Goal: Task Accomplishment & Management: Use online tool/utility

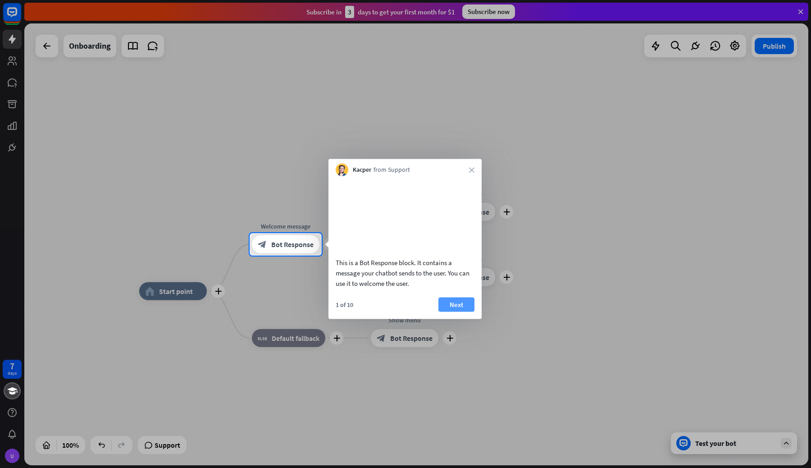
click at [450, 311] on button "Next" at bounding box center [456, 304] width 36 height 14
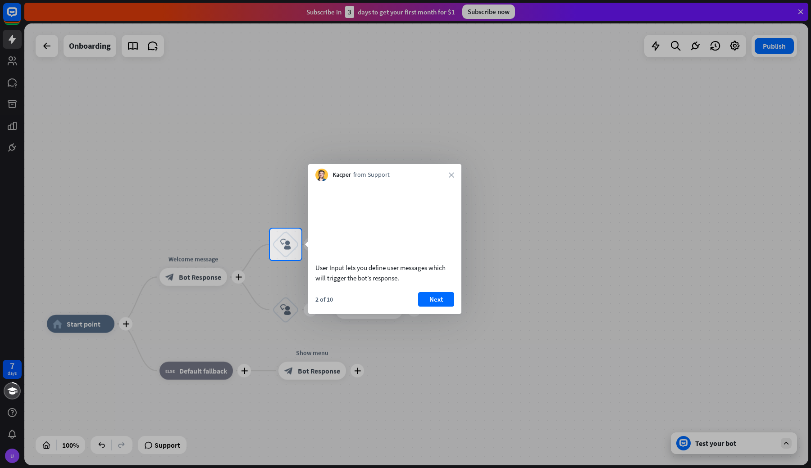
click at [452, 314] on div "2 of 10 Next" at bounding box center [384, 303] width 153 height 22
click at [448, 306] on button "Next" at bounding box center [436, 299] width 36 height 14
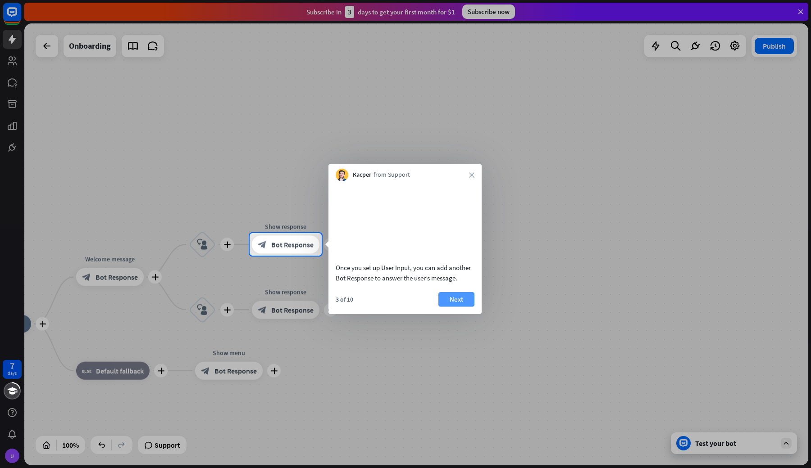
click at [465, 306] on button "Next" at bounding box center [456, 299] width 36 height 14
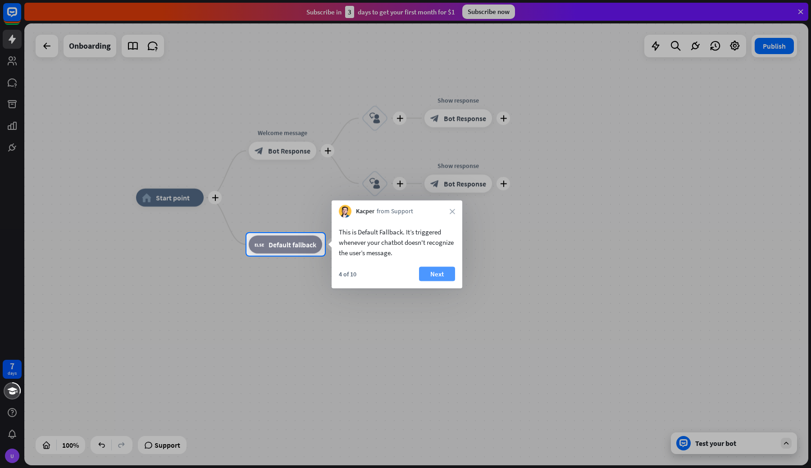
click at [446, 270] on button "Next" at bounding box center [437, 274] width 36 height 14
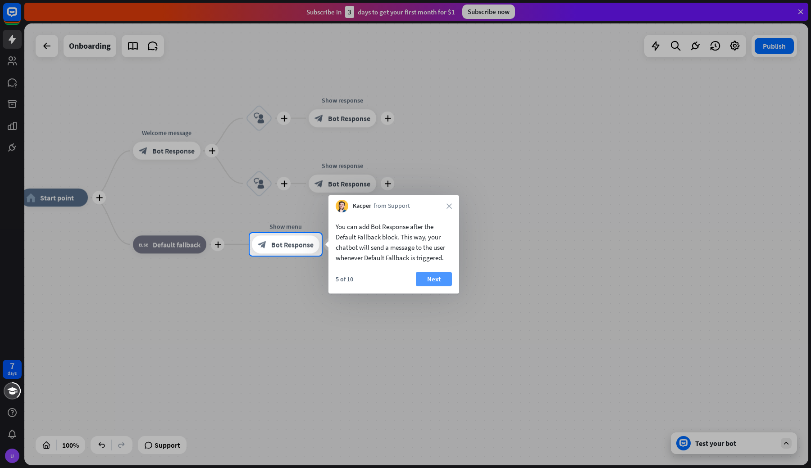
click at [432, 277] on button "Next" at bounding box center [434, 279] width 36 height 14
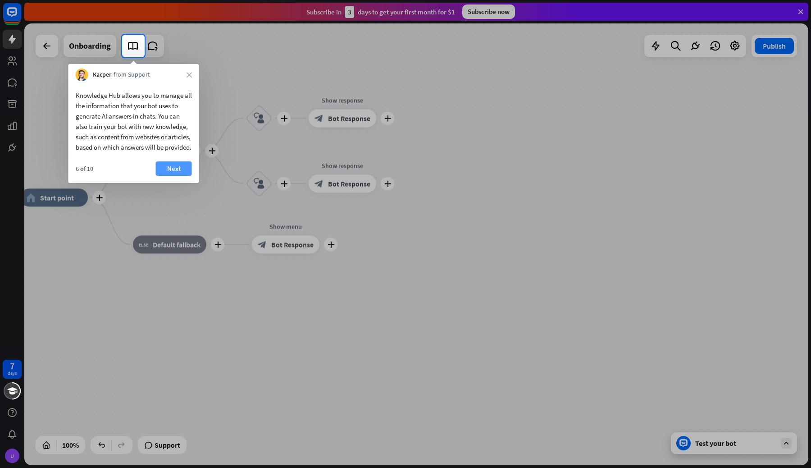
click at [188, 173] on button "Next" at bounding box center [174, 168] width 36 height 14
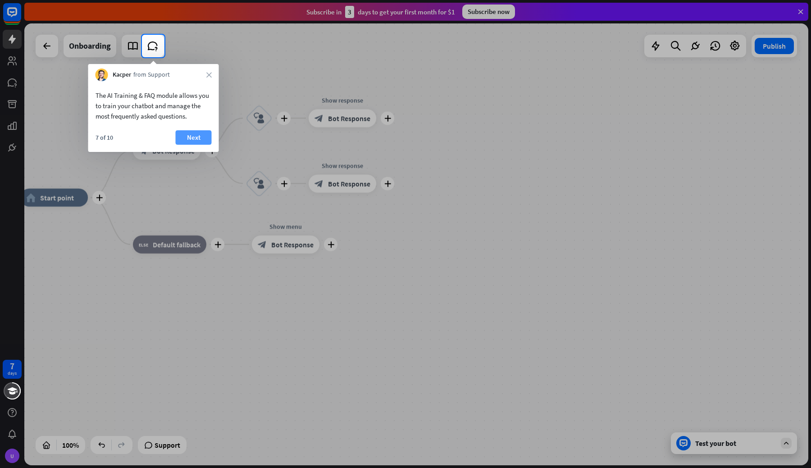
click at [186, 139] on button "Next" at bounding box center [194, 137] width 36 height 14
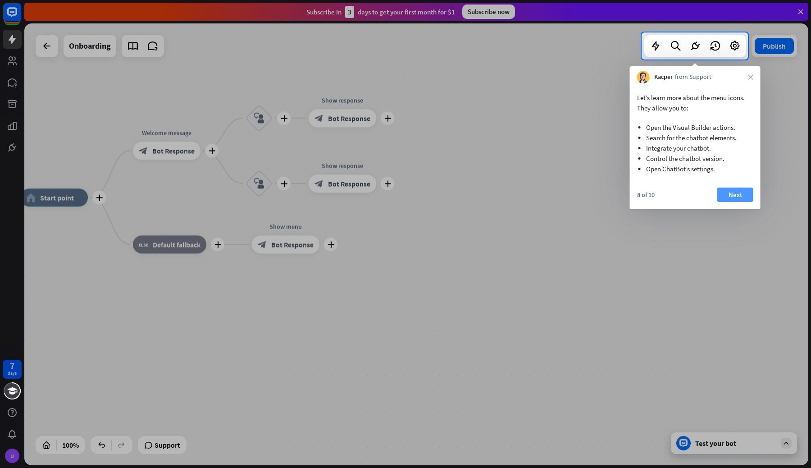
click at [737, 192] on button "Next" at bounding box center [735, 194] width 36 height 14
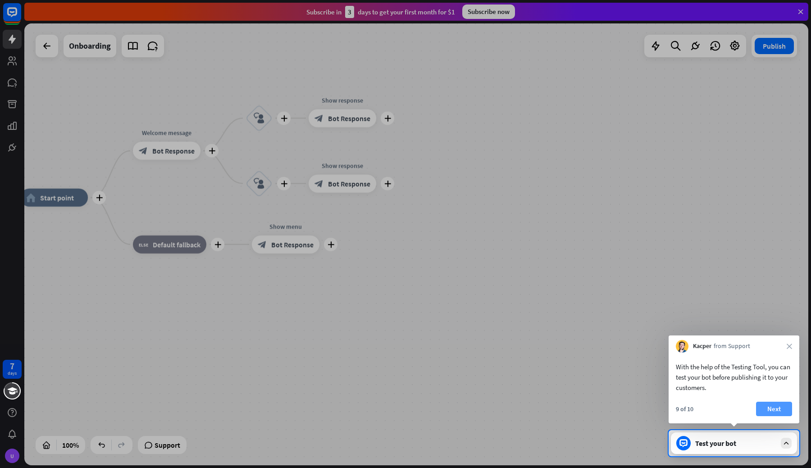
click at [777, 408] on button "Next" at bounding box center [774, 408] width 36 height 14
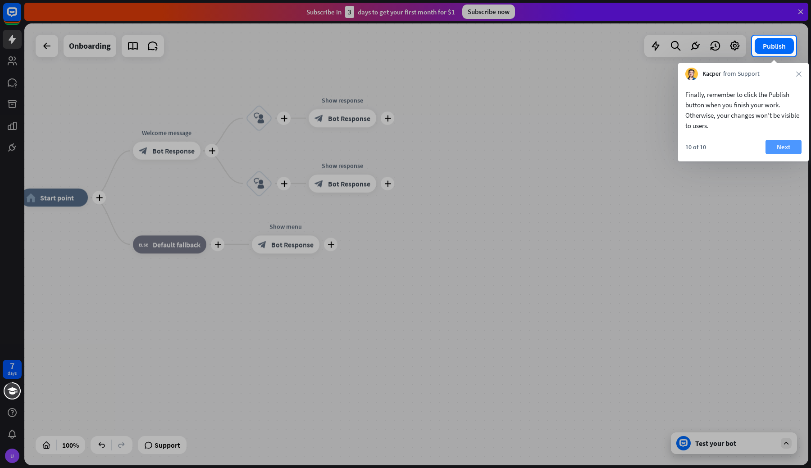
click at [782, 150] on button "Next" at bounding box center [783, 147] width 36 height 14
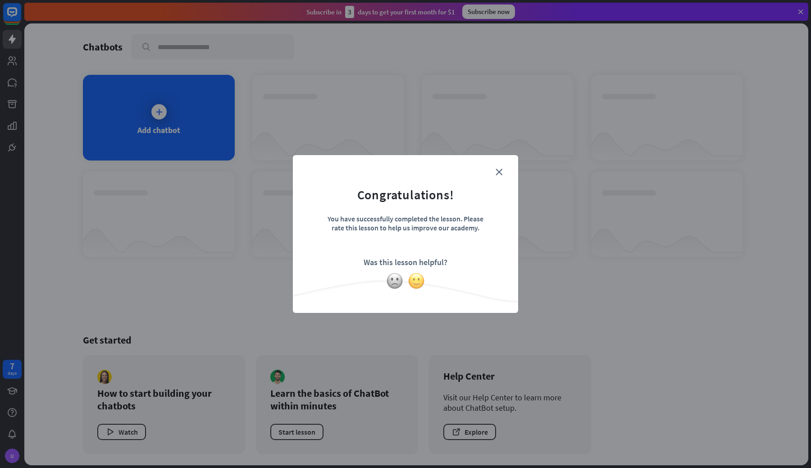
click at [418, 280] on img at bounding box center [416, 280] width 17 height 17
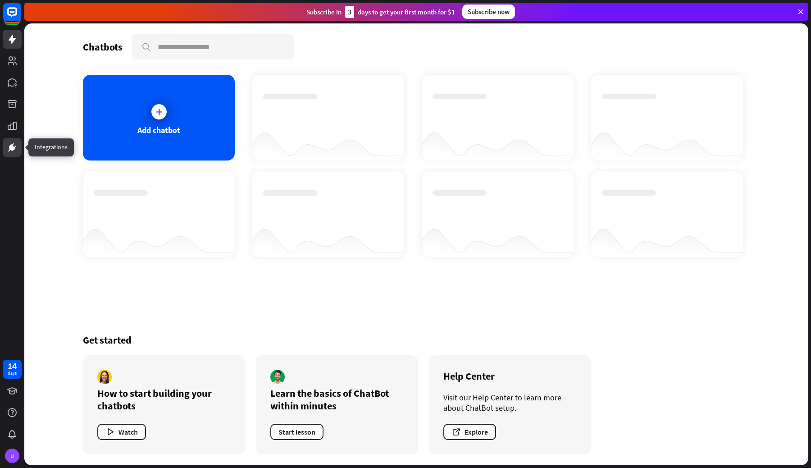
click at [11, 150] on icon at bounding box center [12, 147] width 6 height 6
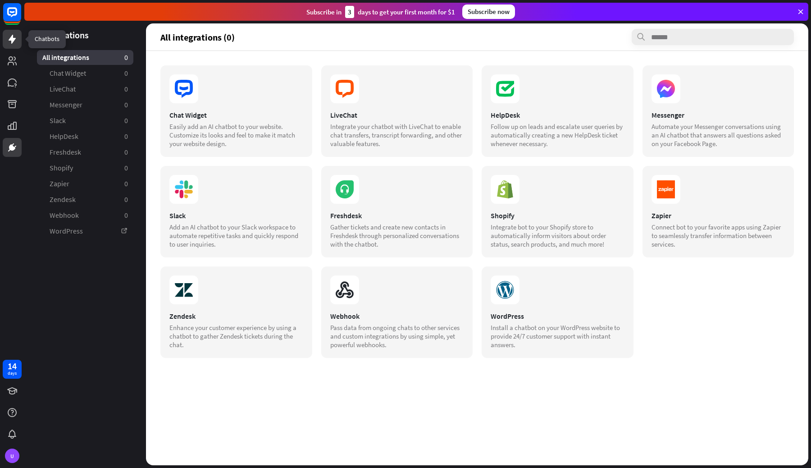
click at [17, 32] on link at bounding box center [12, 39] width 19 height 19
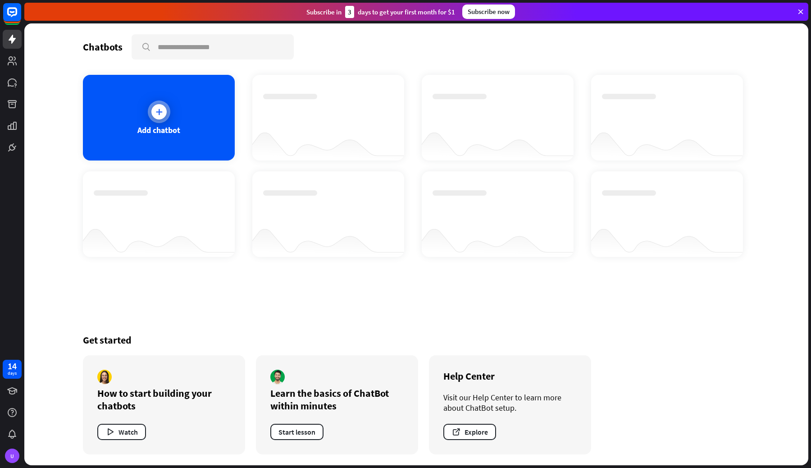
click at [165, 122] on div "Add chatbot" at bounding box center [159, 118] width 152 height 86
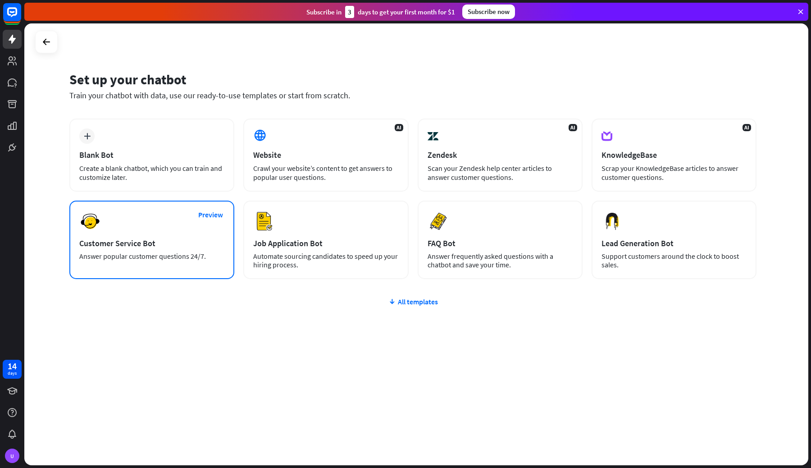
click at [195, 241] on div "Customer Service Bot" at bounding box center [151, 243] width 145 height 10
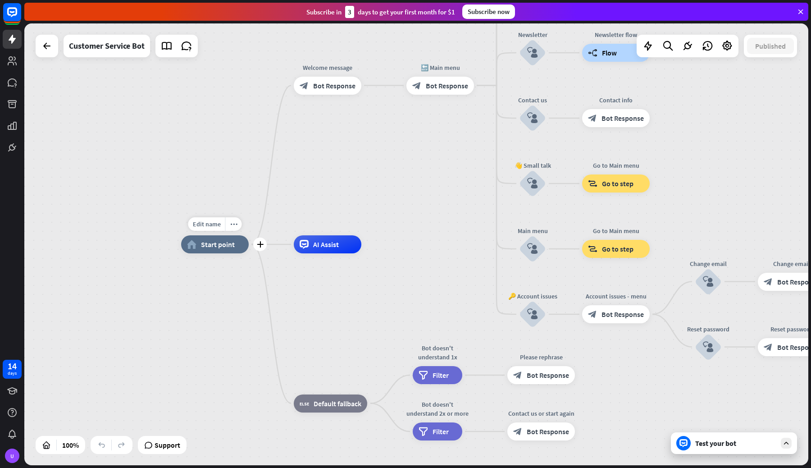
click at [211, 245] on span "Start point" at bounding box center [218, 244] width 34 height 9
click at [326, 85] on span "Bot Response" at bounding box center [334, 85] width 42 height 9
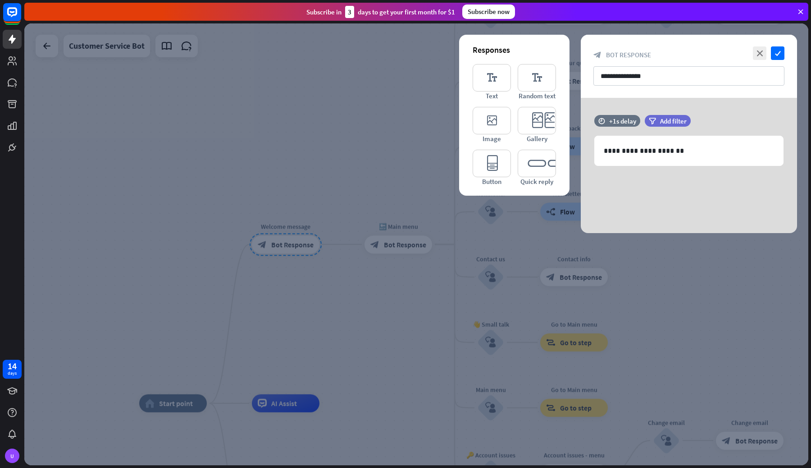
click at [286, 105] on div at bounding box center [416, 243] width 784 height 441
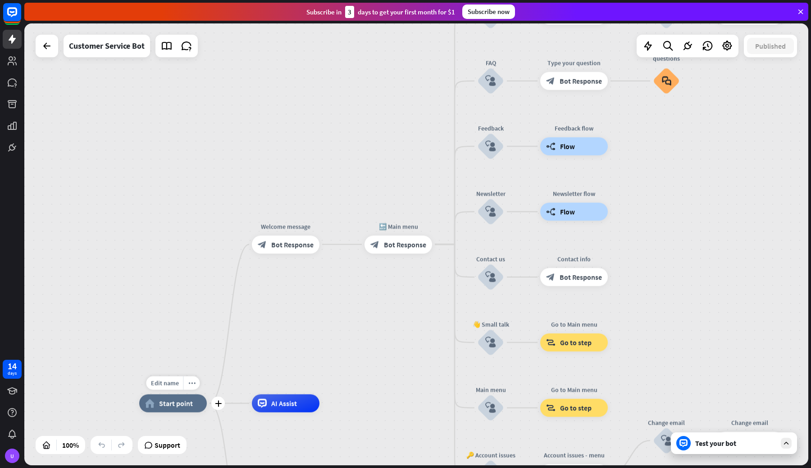
click at [167, 400] on span "Start point" at bounding box center [176, 403] width 34 height 9
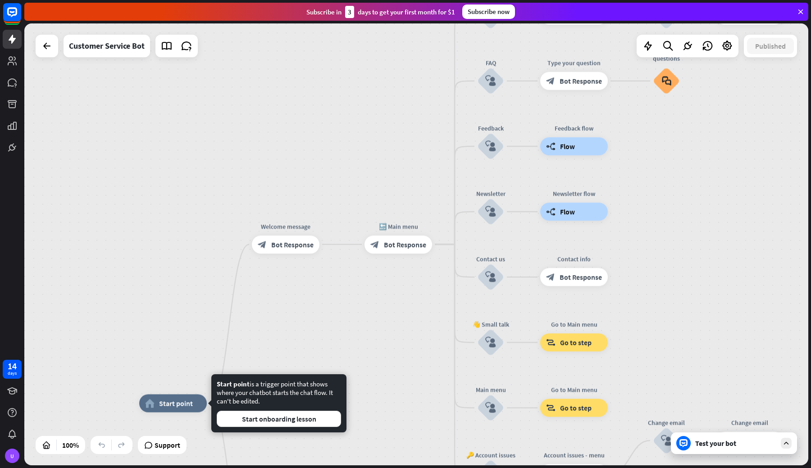
click at [177, 64] on div "home_2 Start point Welcome message block_bot_response Bot Response 🔙 Main menu …" at bounding box center [416, 243] width 784 height 441
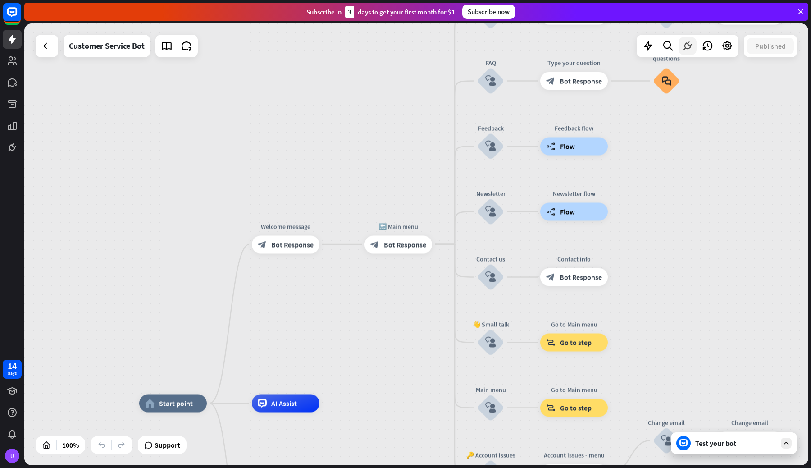
click at [692, 46] on icon at bounding box center [688, 46] width 12 height 12
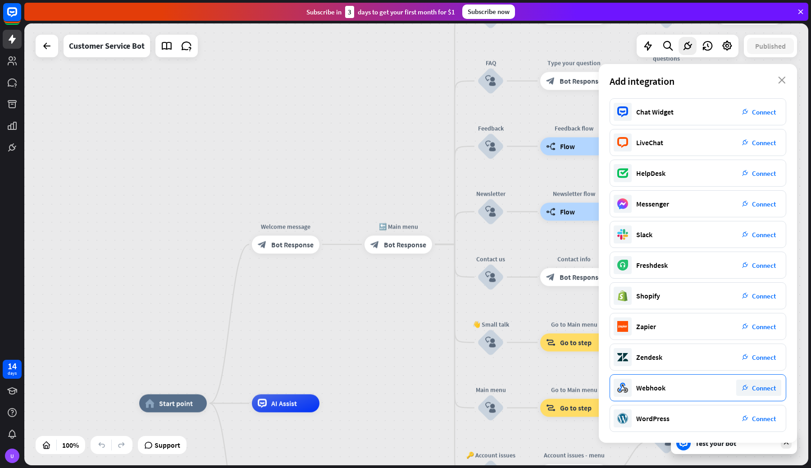
click at [693, 389] on div "Webhook plug_integration Connect" at bounding box center [697, 387] width 177 height 27
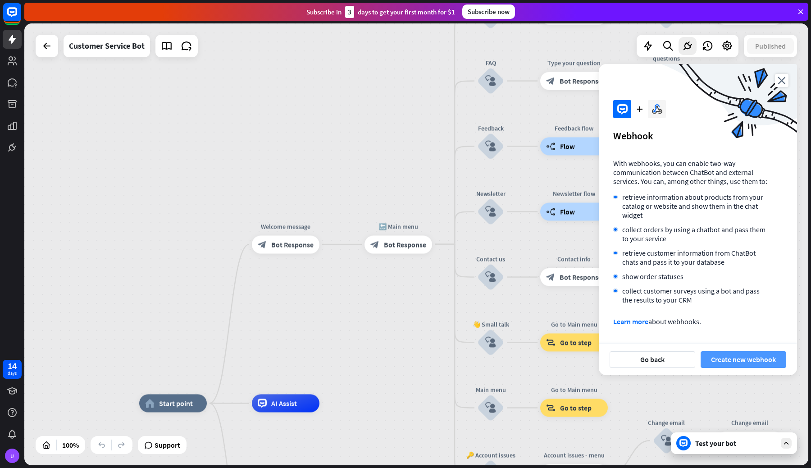
click at [718, 358] on button "Create new webhook" at bounding box center [743, 359] width 86 height 17
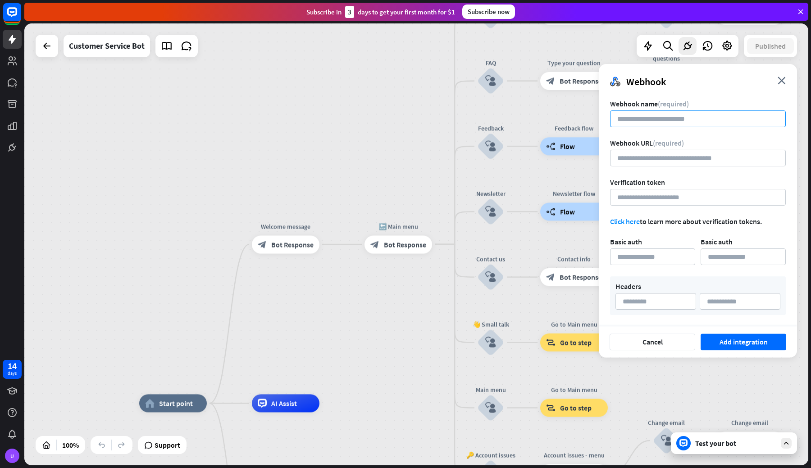
click at [675, 120] on input at bounding box center [698, 118] width 176 height 17
click at [661, 164] on input "url" at bounding box center [698, 158] width 176 height 17
click at [656, 186] on span "Verification token" at bounding box center [637, 181] width 55 height 9
click at [648, 249] on input at bounding box center [652, 256] width 85 height 17
click at [641, 116] on input at bounding box center [698, 118] width 176 height 17
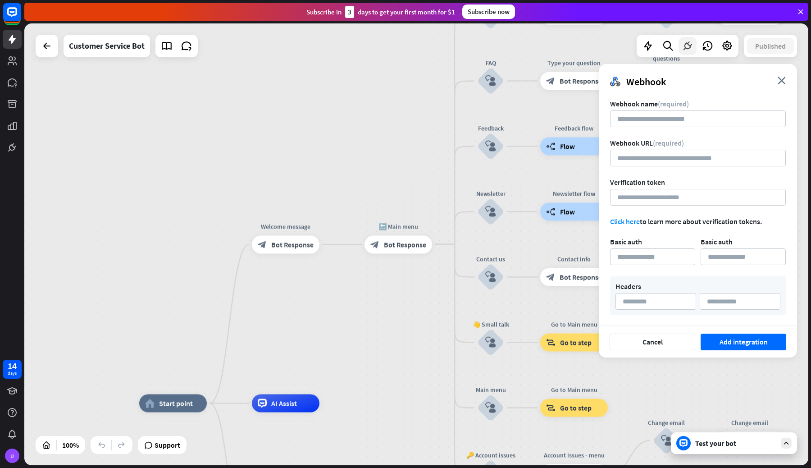
click at [688, 39] on div at bounding box center [687, 46] width 18 height 18
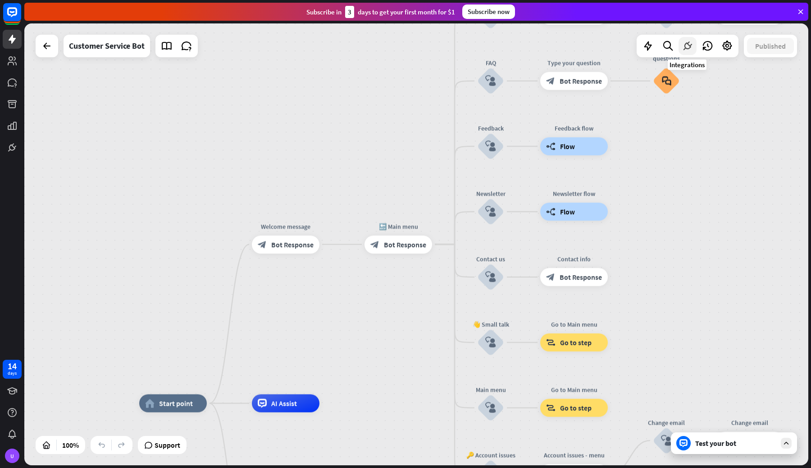
click at [685, 46] on icon at bounding box center [688, 46] width 12 height 12
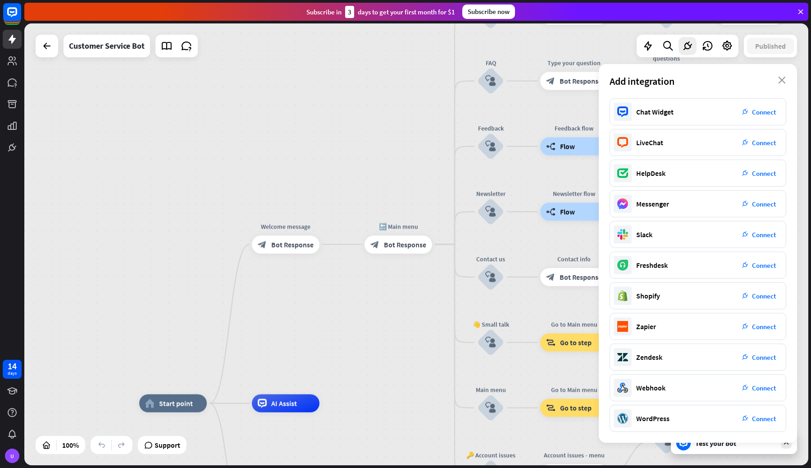
click at [776, 85] on div "Add integration close" at bounding box center [698, 81] width 198 height 34
click at [779, 80] on icon "close" at bounding box center [782, 80] width 8 height 7
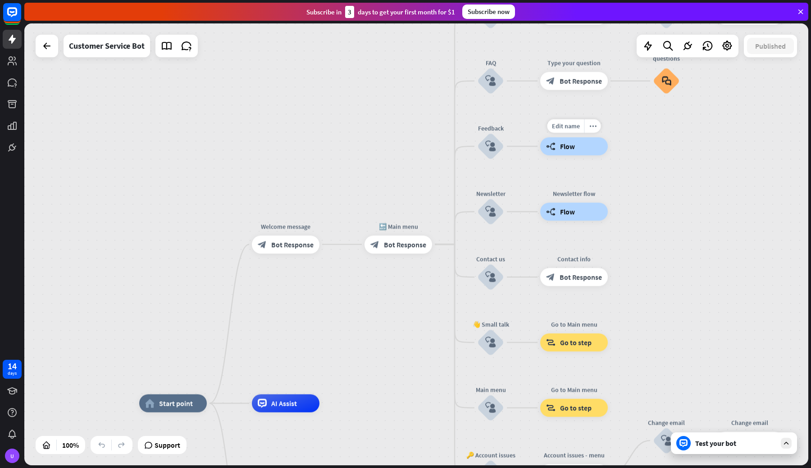
click at [554, 143] on icon "builder_tree" at bounding box center [550, 146] width 9 height 9
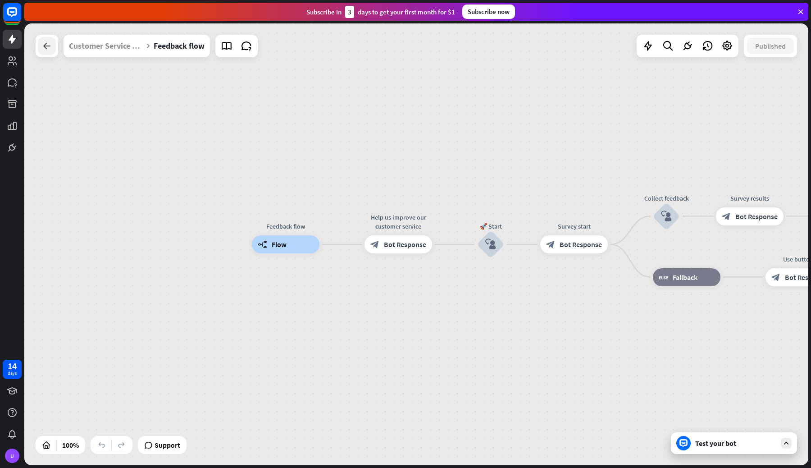
click at [45, 48] on icon at bounding box center [46, 46] width 11 height 11
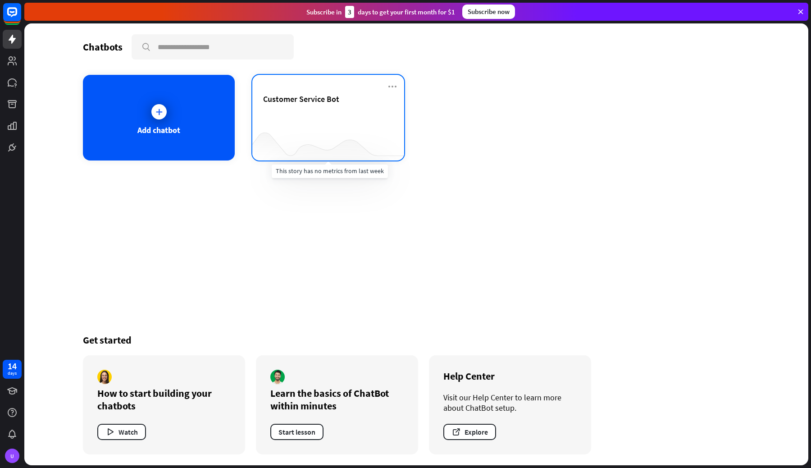
click at [302, 127] on div at bounding box center [328, 142] width 152 height 35
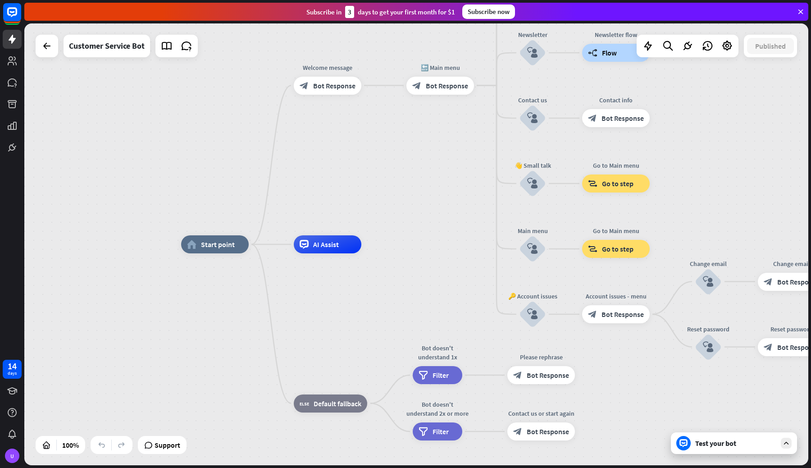
drag, startPoint x: 459, startPoint y: 212, endPoint x: 429, endPoint y: 217, distance: 31.1
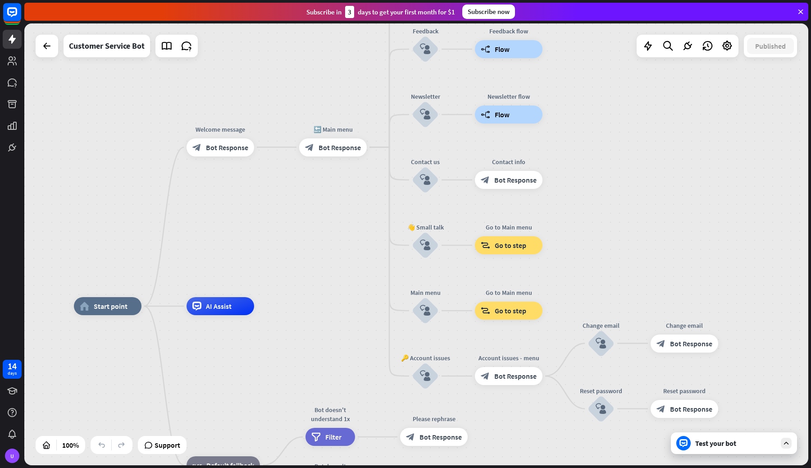
drag, startPoint x: 440, startPoint y: 205, endPoint x: 333, endPoint y: 266, distance: 123.5
click at [333, 266] on div "home_2 Start point Welcome message block_bot_response Bot Response 🔙 Main menu …" at bounding box center [416, 243] width 784 height 441
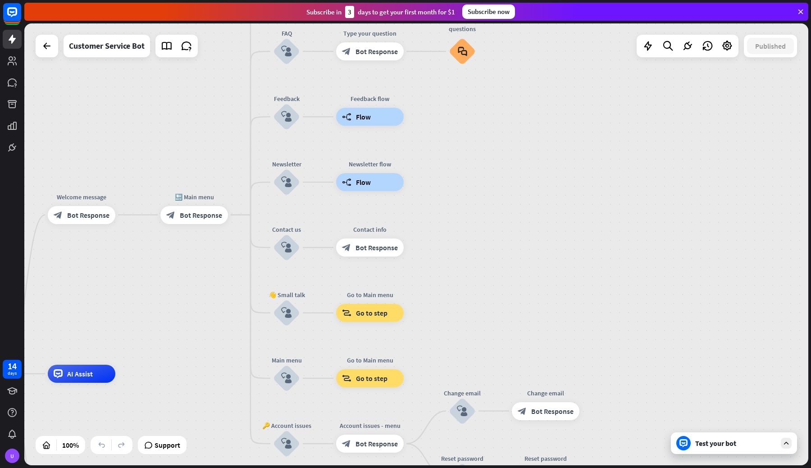
drag, startPoint x: 594, startPoint y: 173, endPoint x: 452, endPoint y: 240, distance: 157.4
click at [451, 240] on div "home_2 Start point Welcome message block_bot_response Bot Response 🔙 Main menu …" at bounding box center [416, 243] width 784 height 441
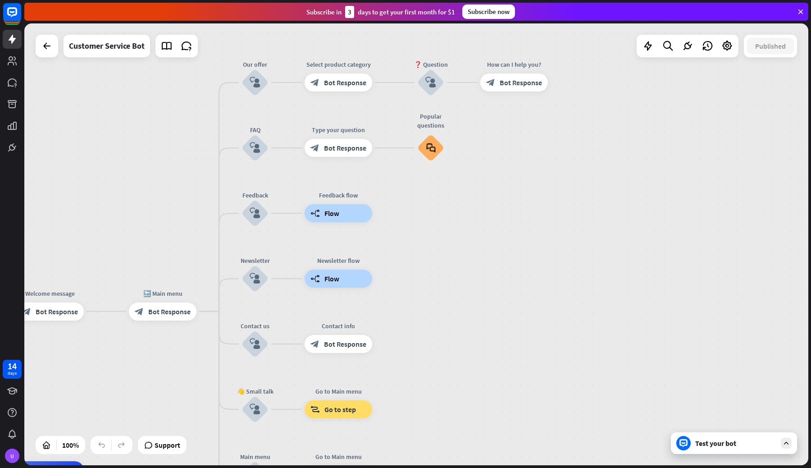
drag, startPoint x: 529, startPoint y: 150, endPoint x: 504, endPoint y: 245, distance: 98.7
click at [504, 246] on div "home_2 Start point Welcome message block_bot_response Bot Response 🔙 Main menu …" at bounding box center [416, 243] width 784 height 441
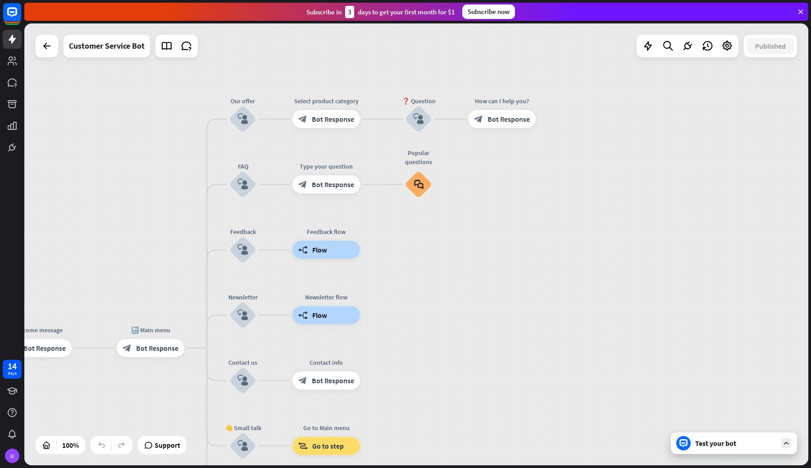
drag, startPoint x: 504, startPoint y: 245, endPoint x: 492, endPoint y: 282, distance: 38.9
click at [492, 282] on div "home_2 Start point Welcome message block_bot_response Bot Response 🔙 Main menu …" at bounding box center [416, 243] width 784 height 441
click at [417, 186] on icon "block_faq" at bounding box center [418, 184] width 9 height 10
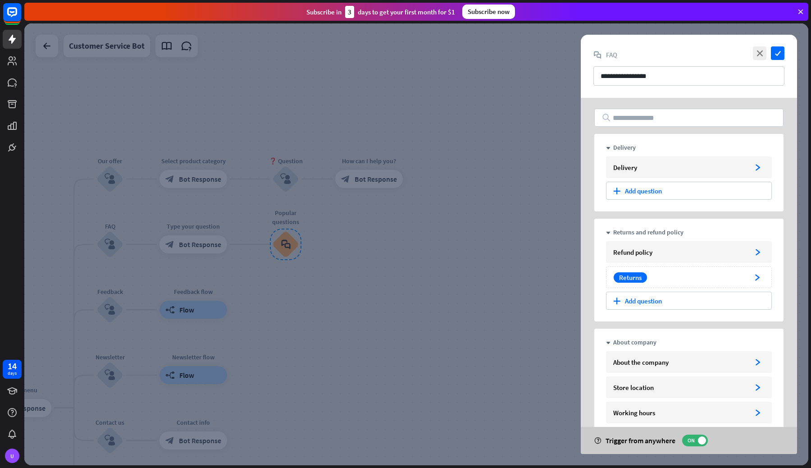
click at [500, 180] on div at bounding box center [416, 243] width 784 height 441
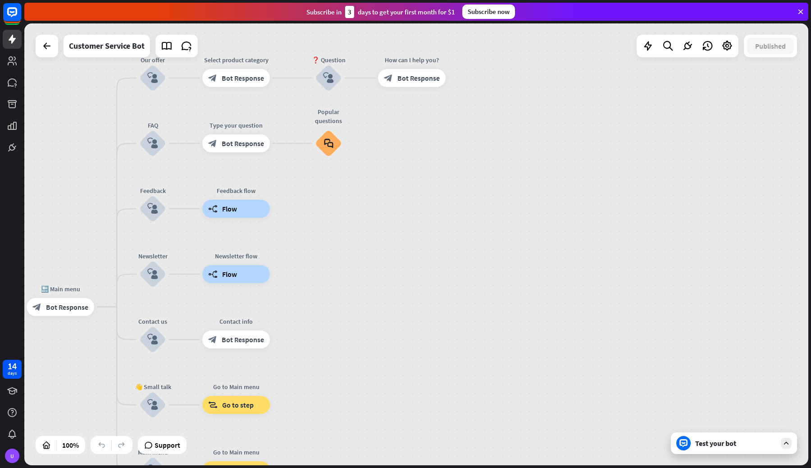
drag, startPoint x: 470, startPoint y: 255, endPoint x: 525, endPoint y: 134, distance: 133.6
click at [525, 134] on div "home_2 Start point Welcome message block_bot_response Bot Response 🔙 Main menu …" at bounding box center [416, 243] width 784 height 441
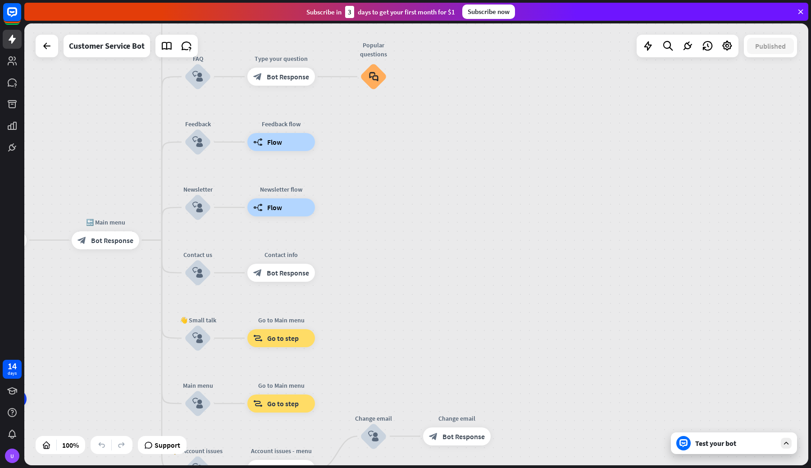
drag, startPoint x: 448, startPoint y: 236, endPoint x: 481, endPoint y: 193, distance: 54.1
click at [481, 193] on div "home_2 Start point Welcome message block_bot_response Bot Response 🔙 Main menu …" at bounding box center [416, 243] width 784 height 441
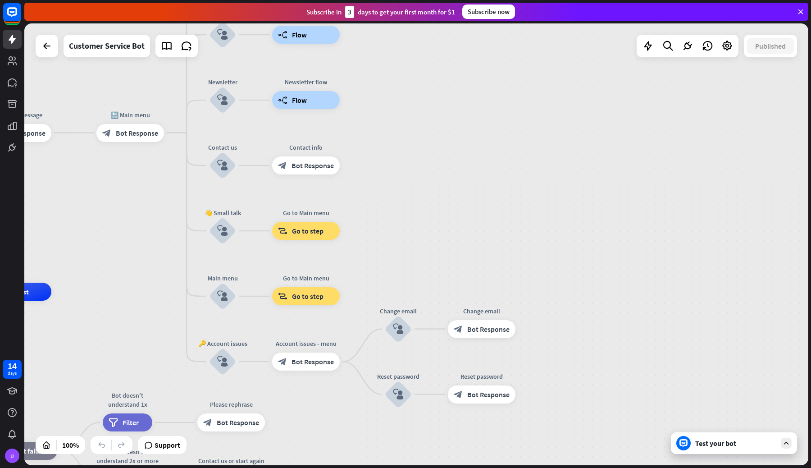
drag, startPoint x: 394, startPoint y: 242, endPoint x: 418, endPoint y: 134, distance: 110.4
click at [419, 134] on div "home_2 Start point Welcome message block_bot_response Bot Response 🔙 Main menu …" at bounding box center [416, 243] width 784 height 441
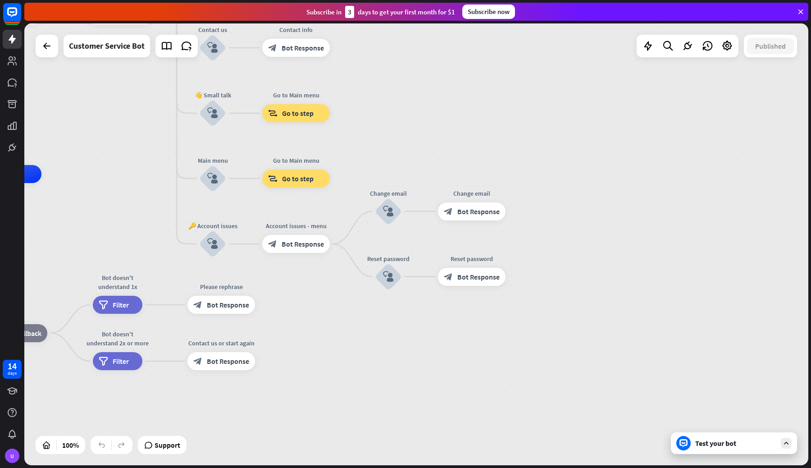
drag, startPoint x: 404, startPoint y: 196, endPoint x: 394, endPoint y: 80, distance: 116.6
click at [394, 79] on div "home_2 Start point Welcome message block_bot_response Bot Response 🔙 Main menu …" at bounding box center [416, 243] width 784 height 441
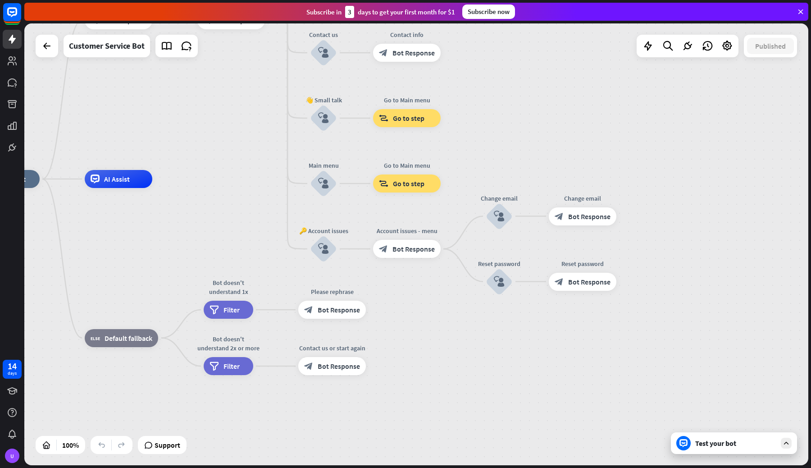
drag, startPoint x: 411, startPoint y: 123, endPoint x: 521, endPoint y: 127, distance: 110.0
click at [522, 128] on div "home_2 Start point Welcome message block_bot_response Bot Response 🔙 Main menu …" at bounding box center [416, 243] width 784 height 441
click at [91, 46] on div "Customer Service Bot" at bounding box center [107, 46] width 76 height 23
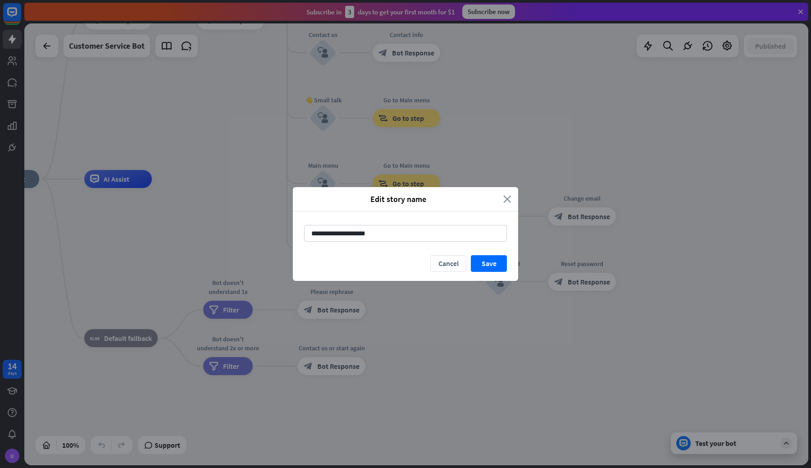
click at [504, 201] on icon "close" at bounding box center [507, 199] width 8 height 10
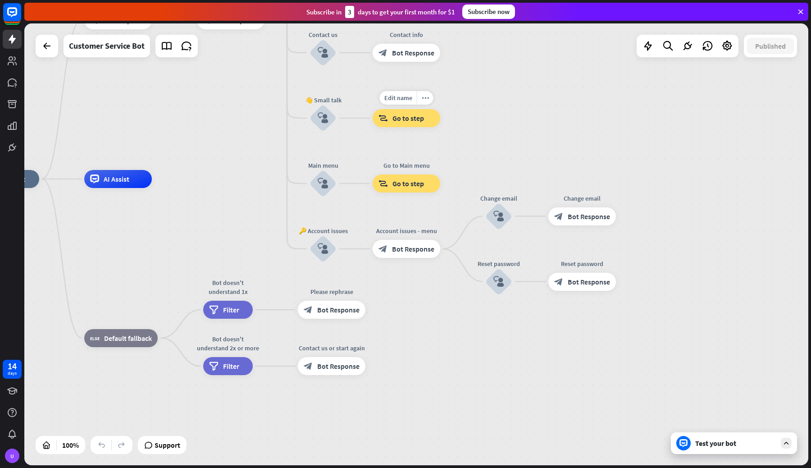
click at [404, 122] on span "Go to step" at bounding box center [408, 118] width 32 height 9
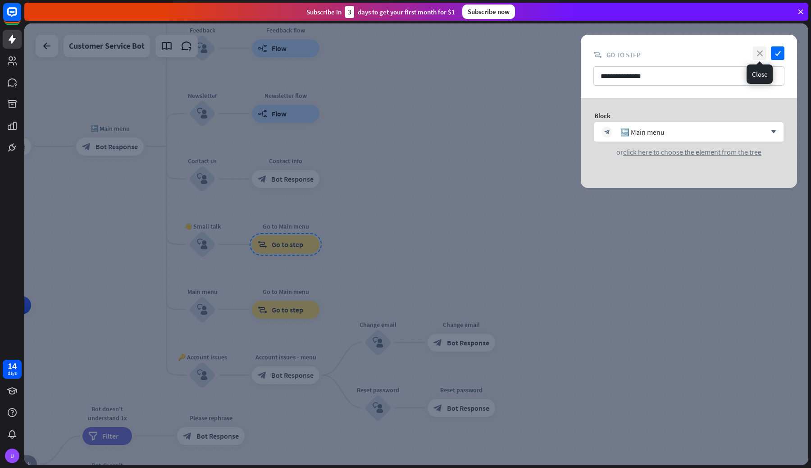
click at [756, 55] on icon "close" at bounding box center [760, 53] width 14 height 14
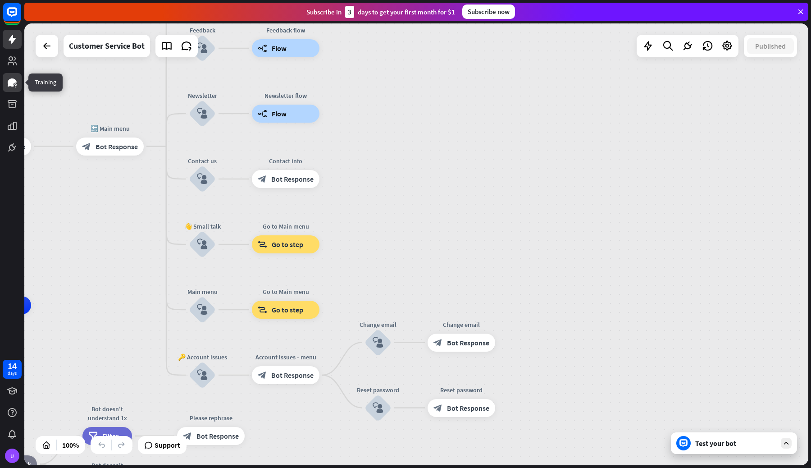
click at [15, 82] on icon at bounding box center [12, 82] width 9 height 8
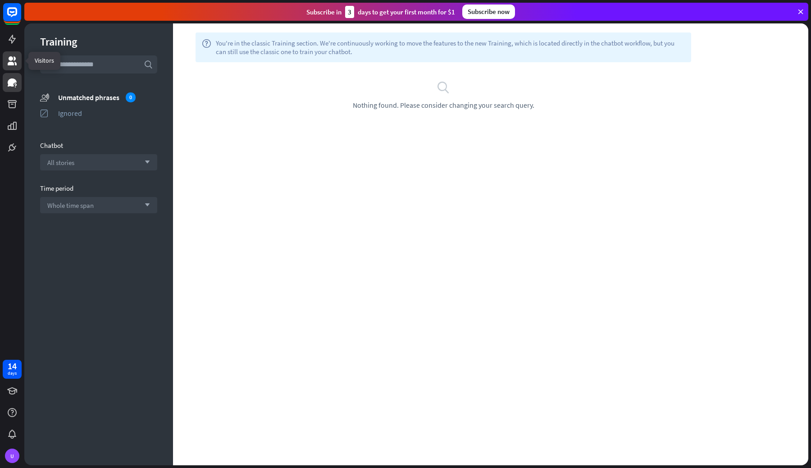
click at [15, 58] on icon at bounding box center [12, 60] width 11 height 11
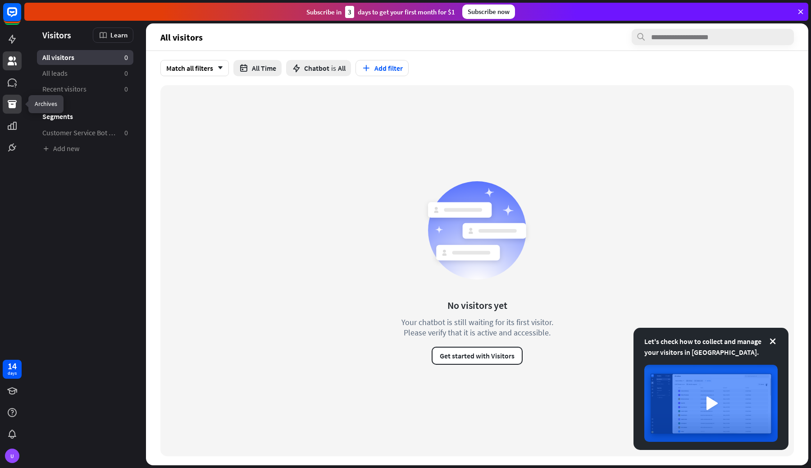
click at [10, 113] on link at bounding box center [12, 104] width 19 height 19
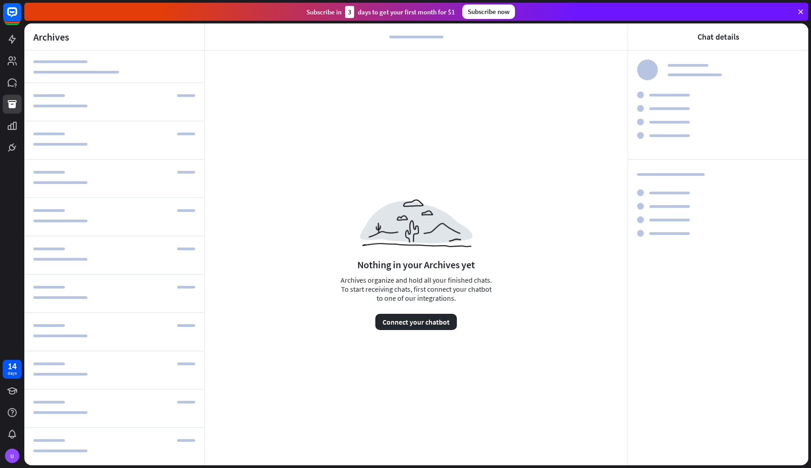
click at [142, 112] on div at bounding box center [114, 102] width 180 height 38
click at [14, 131] on icon at bounding box center [12, 125] width 11 height 11
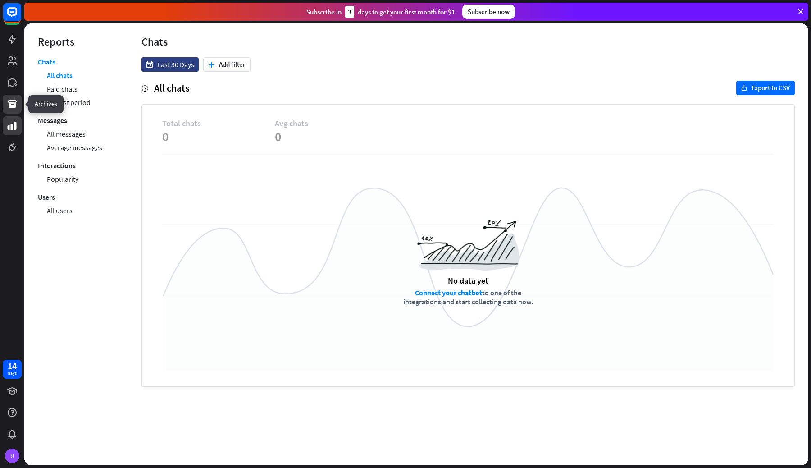
click at [15, 107] on icon at bounding box center [12, 104] width 9 height 8
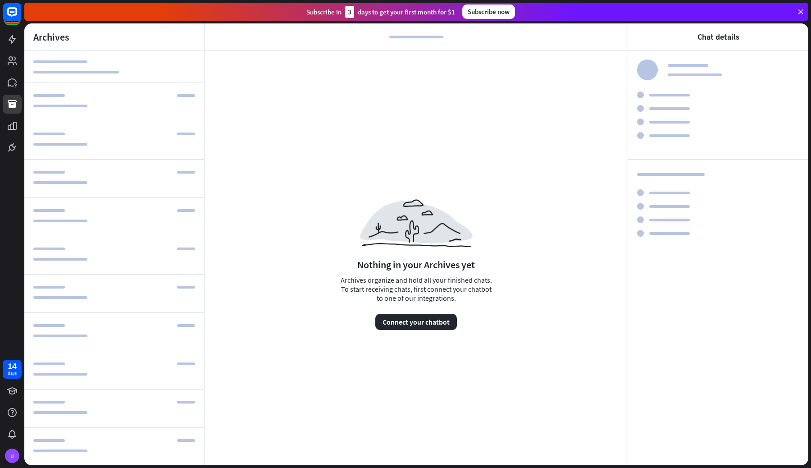
click at [106, 77] on div at bounding box center [114, 66] width 180 height 32
click at [118, 113] on div at bounding box center [114, 102] width 180 height 38
click at [403, 326] on button "Connect your chatbot" at bounding box center [416, 322] width 82 height 16
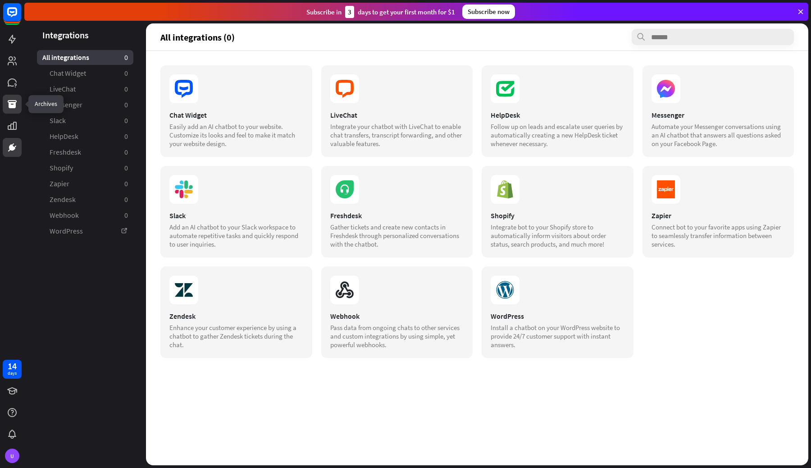
click at [9, 108] on icon at bounding box center [12, 104] width 11 height 11
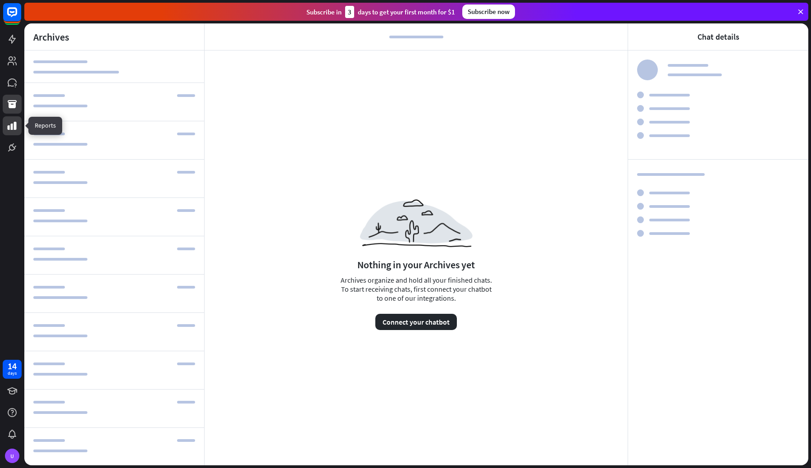
click at [12, 129] on icon at bounding box center [12, 126] width 9 height 8
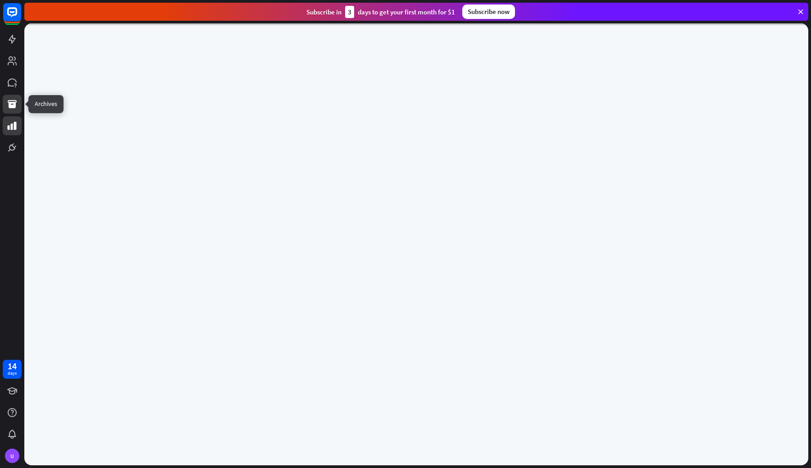
click at [13, 111] on link at bounding box center [12, 104] width 19 height 19
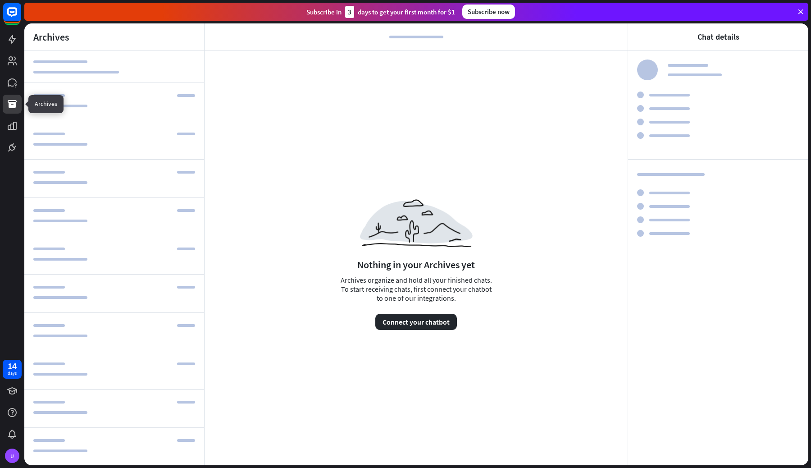
click at [12, 112] on link at bounding box center [12, 104] width 19 height 19
click at [13, 126] on icon at bounding box center [12, 125] width 11 height 11
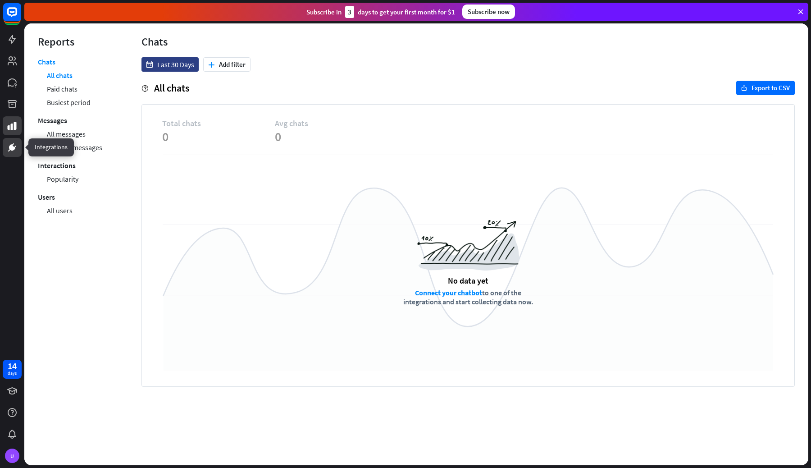
click at [15, 153] on link at bounding box center [12, 147] width 19 height 19
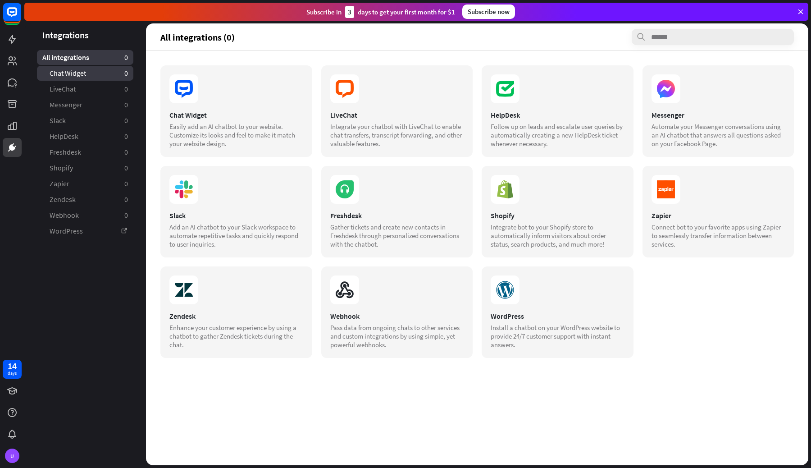
click at [91, 78] on link "Chat Widget 0" at bounding box center [85, 73] width 96 height 15
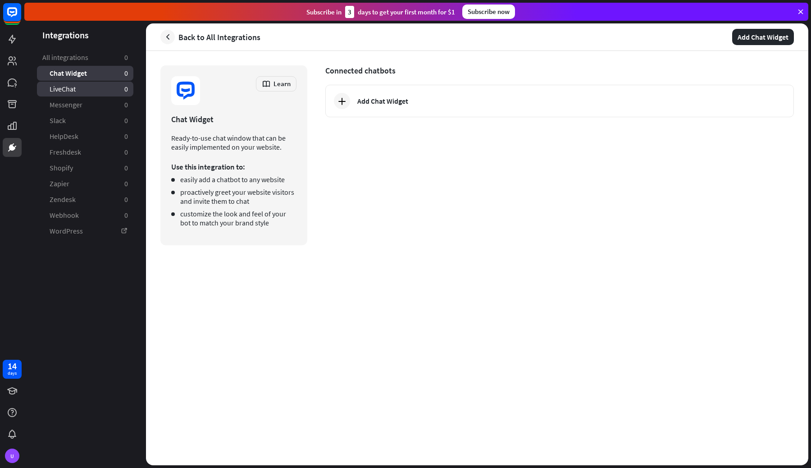
click at [91, 87] on link "LiveChat 0" at bounding box center [85, 89] width 96 height 15
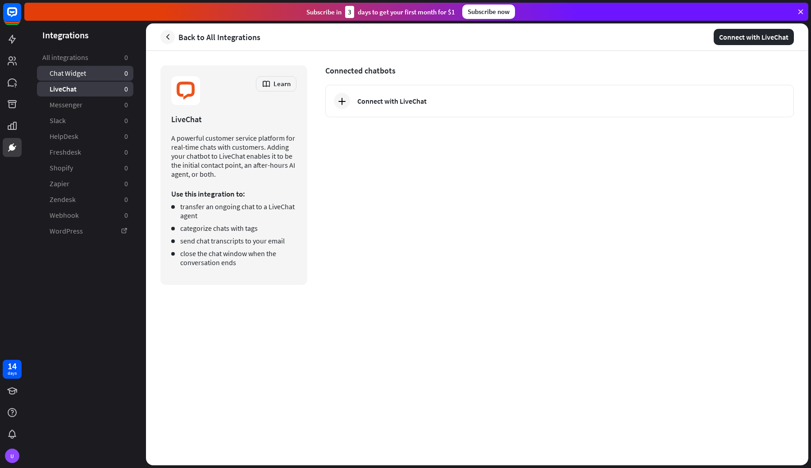
click at [89, 71] on link "Chat Widget 0" at bounding box center [85, 73] width 96 height 15
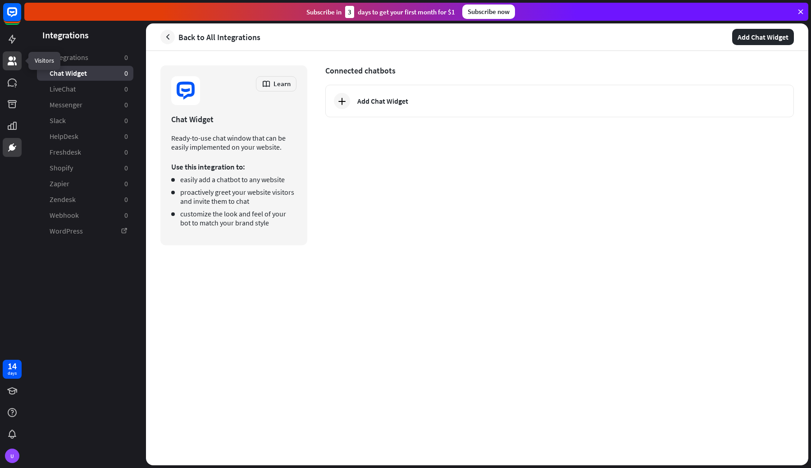
click at [9, 63] on icon at bounding box center [12, 60] width 9 height 9
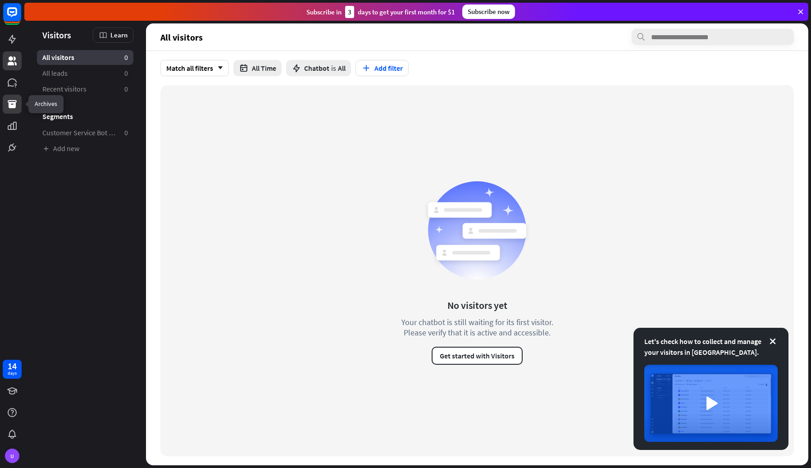
click at [20, 105] on link at bounding box center [12, 104] width 19 height 19
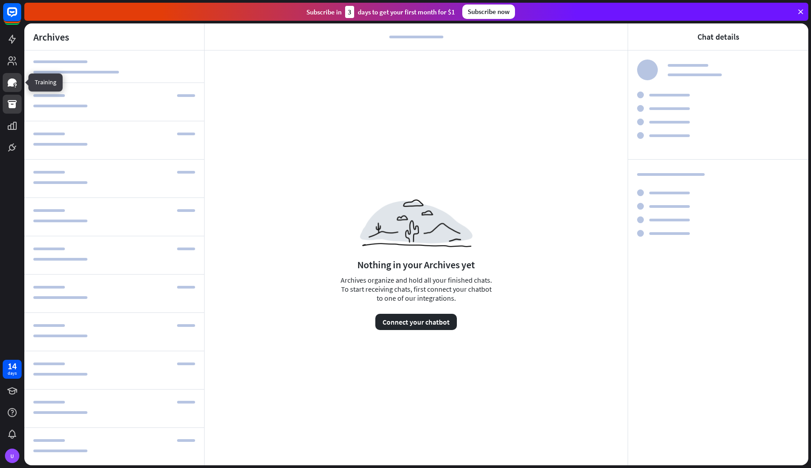
click at [12, 82] on icon at bounding box center [12, 82] width 9 height 8
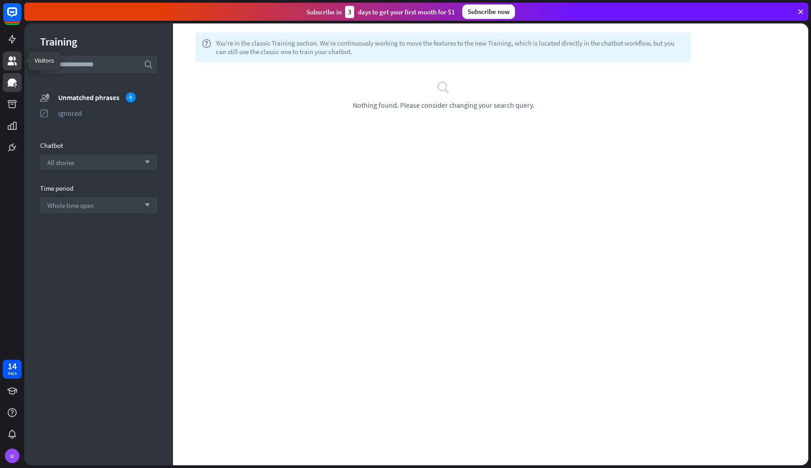
click at [16, 67] on link at bounding box center [12, 60] width 19 height 19
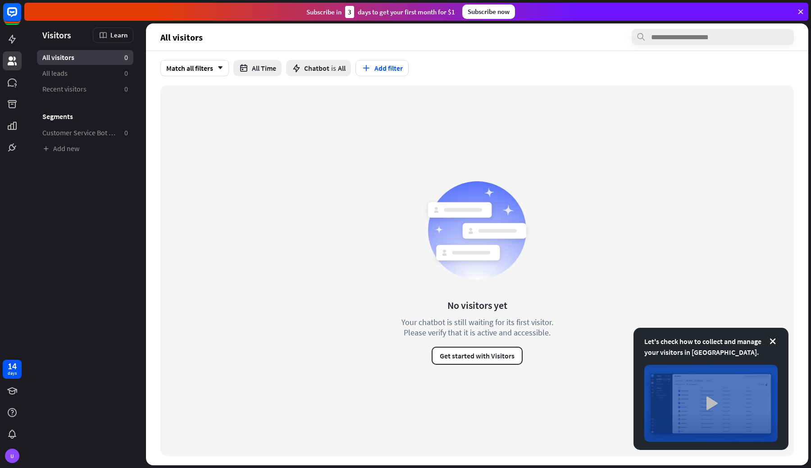
click at [709, 405] on img at bounding box center [710, 402] width 133 height 77
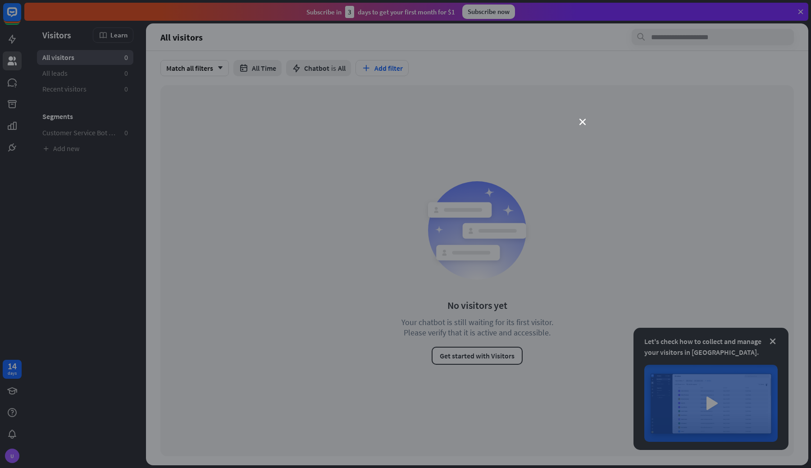
click at [291, 96] on div "close" at bounding box center [405, 234] width 811 height 468
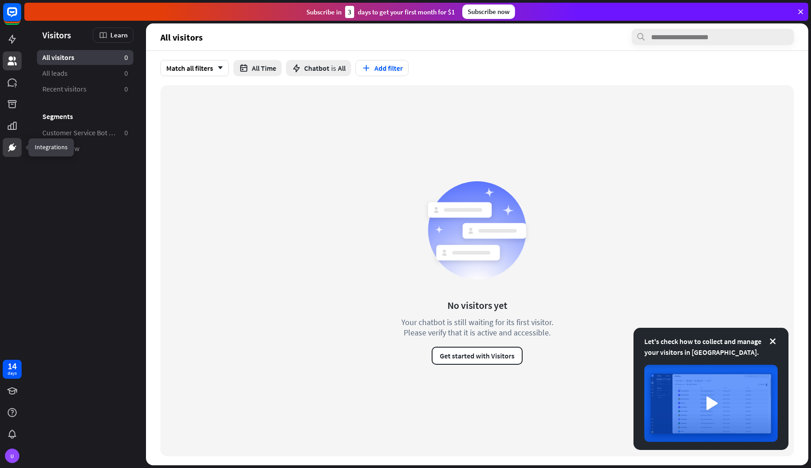
click at [16, 147] on icon at bounding box center [12, 147] width 11 height 11
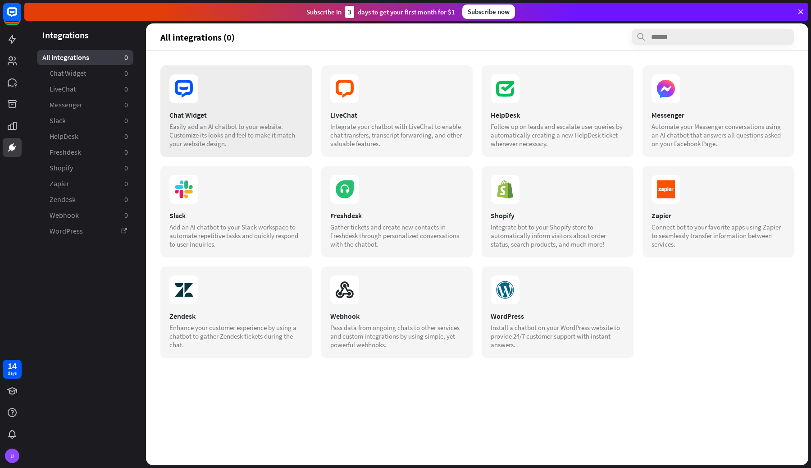
click at [192, 94] on icon at bounding box center [183, 88] width 29 height 29
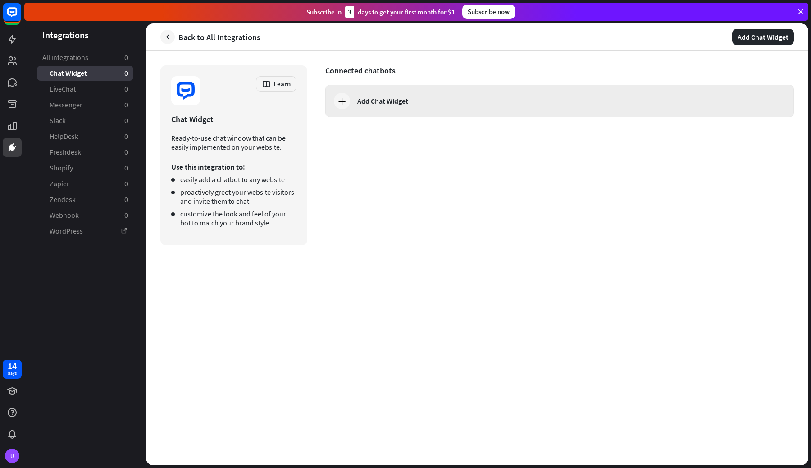
click at [377, 110] on div "Add Chat Widget" at bounding box center [559, 101] width 468 height 32
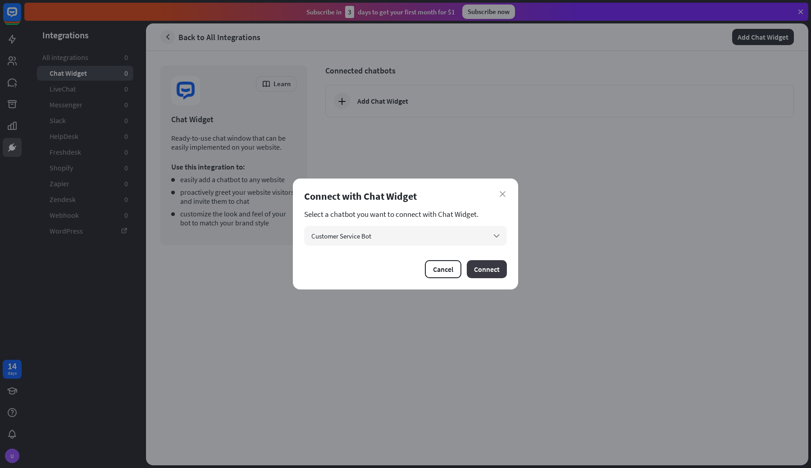
click at [477, 270] on button "Connect" at bounding box center [487, 269] width 40 height 18
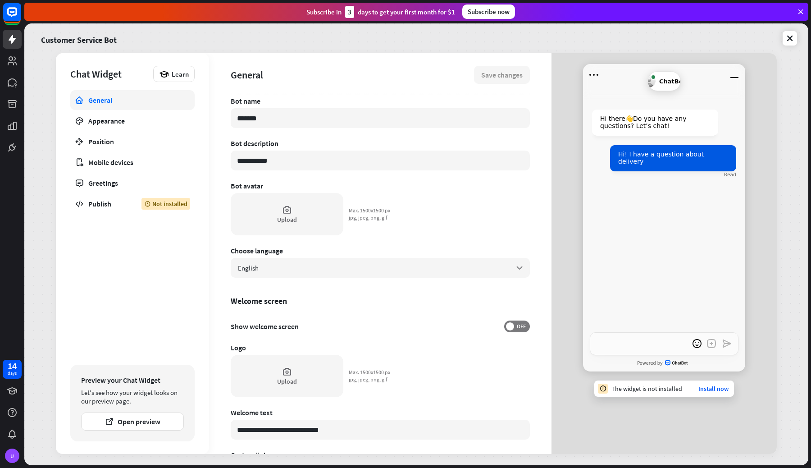
type textarea "*"
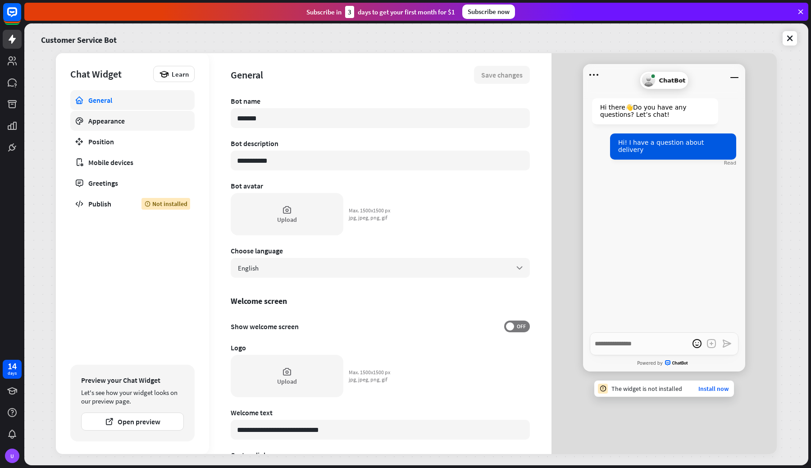
click at [141, 116] on div "Appearance" at bounding box center [132, 120] width 88 height 9
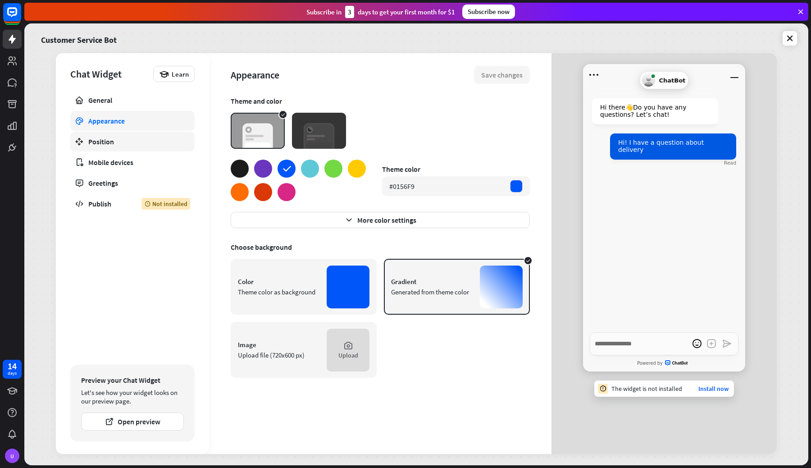
click at [138, 139] on div "Position" at bounding box center [132, 141] width 88 height 9
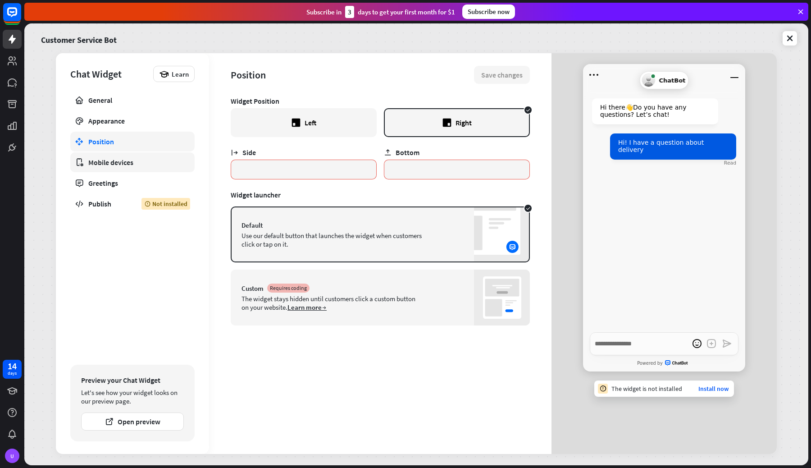
click at [136, 154] on link "Mobile devices" at bounding box center [132, 162] width 124 height 20
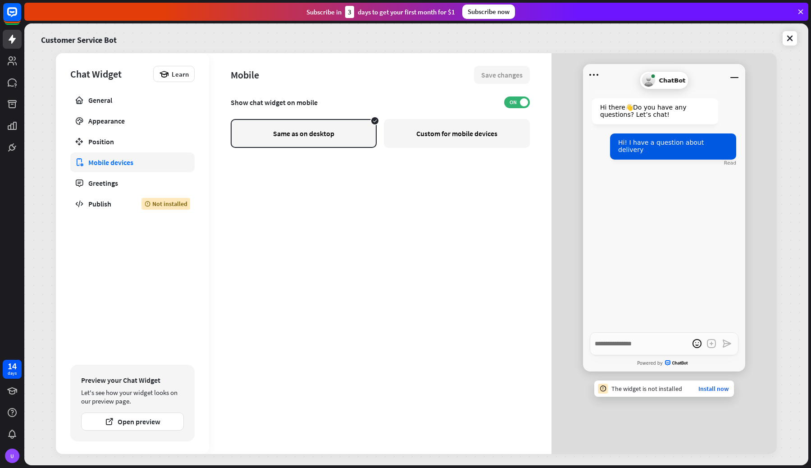
click at [129, 170] on link "Mobile devices" at bounding box center [132, 162] width 124 height 20
click at [125, 180] on div "Greetings" at bounding box center [132, 182] width 88 height 9
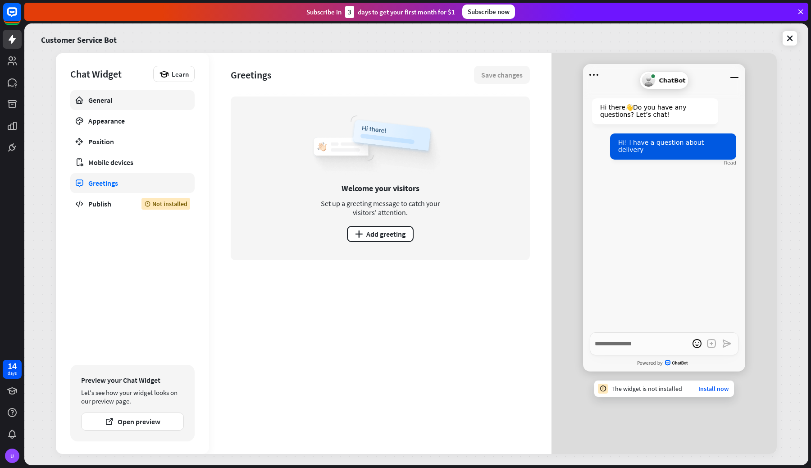
click at [121, 96] on div "General" at bounding box center [132, 99] width 88 height 9
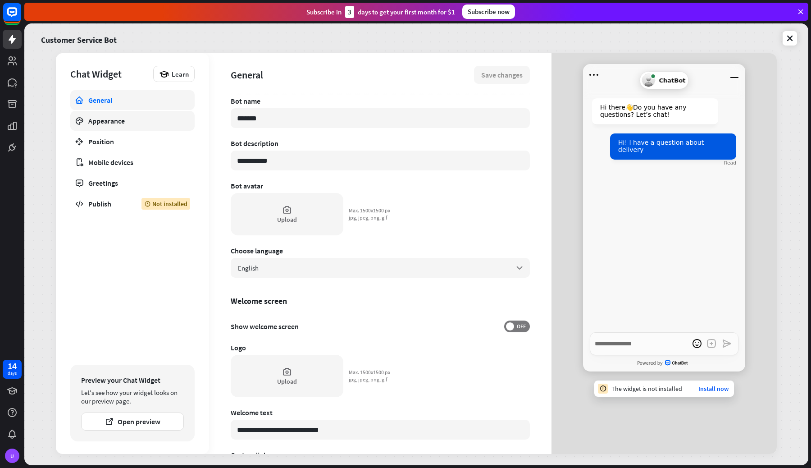
click at [132, 122] on div "Appearance" at bounding box center [132, 120] width 88 height 9
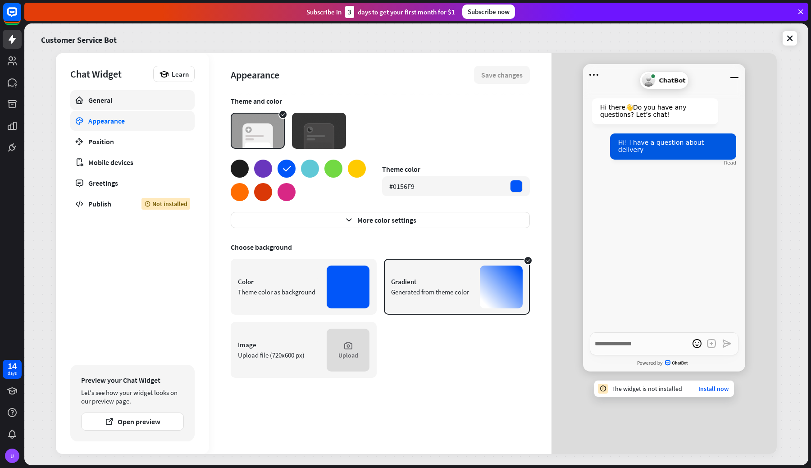
click at [136, 103] on div "General" at bounding box center [132, 99] width 88 height 9
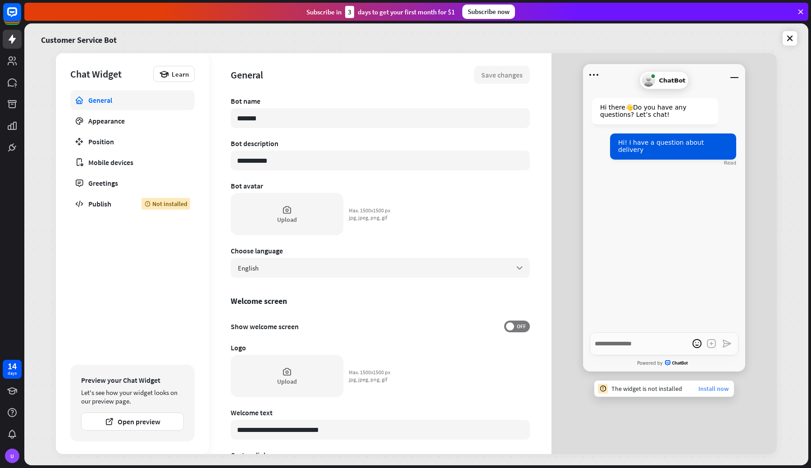
click at [714, 388] on link "Install now" at bounding box center [713, 388] width 30 height 8
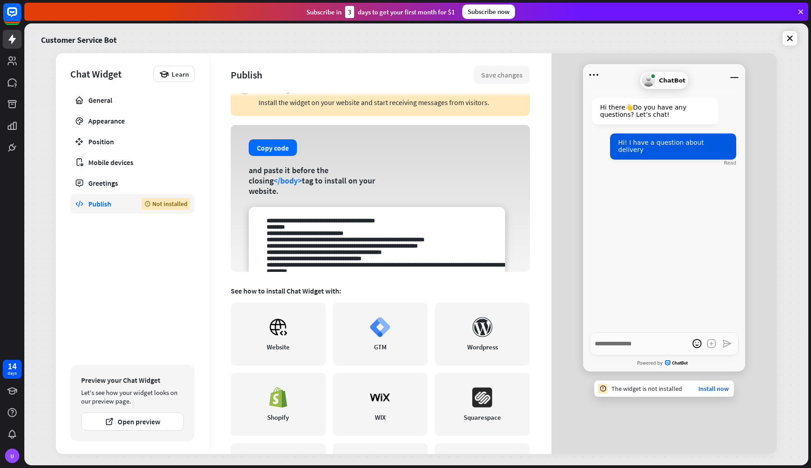
scroll to position [39, 0]
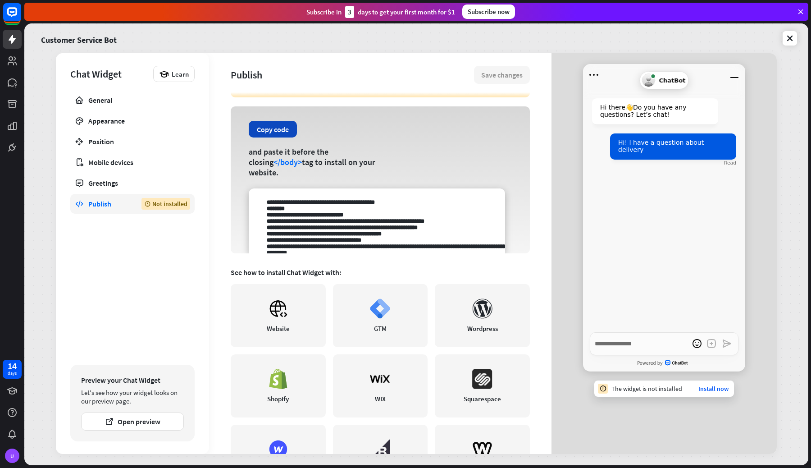
click at [276, 137] on button "Copy code" at bounding box center [273, 129] width 48 height 17
click at [280, 299] on icon at bounding box center [278, 308] width 20 height 20
click at [268, 137] on button "Copy code" at bounding box center [273, 129] width 48 height 17
click at [315, 205] on textarea at bounding box center [377, 220] width 256 height 65
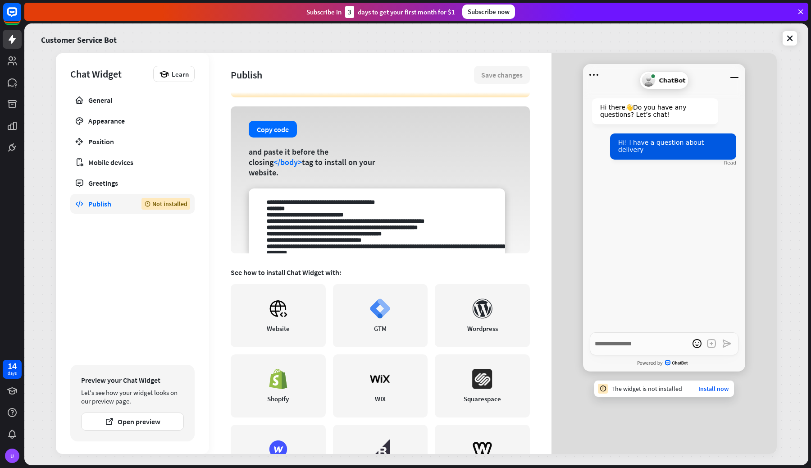
click at [315, 205] on textarea at bounding box center [377, 220] width 256 height 65
click at [279, 137] on button "Copy code" at bounding box center [273, 129] width 48 height 17
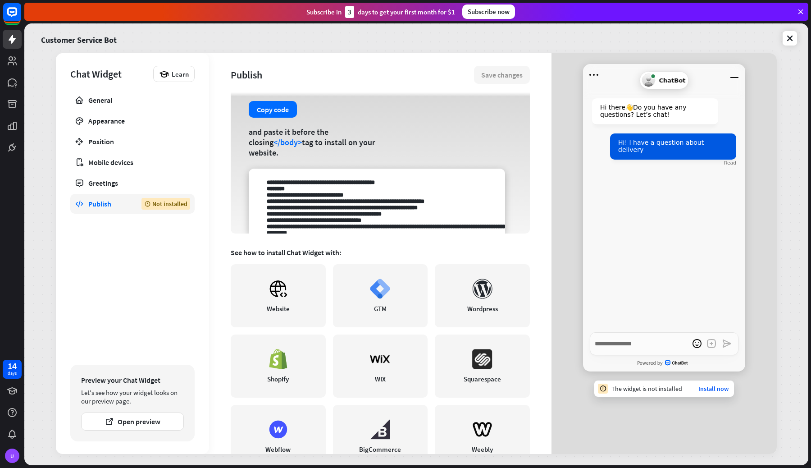
scroll to position [50, 0]
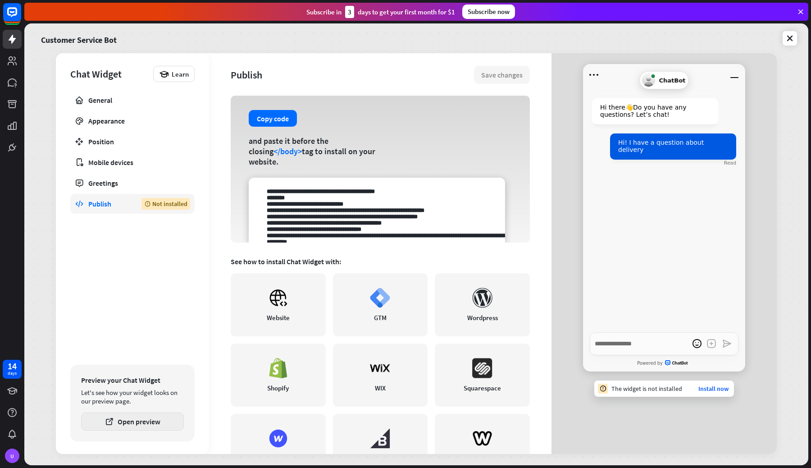
click at [127, 423] on button "Open preview" at bounding box center [132, 421] width 103 height 18
click at [112, 425] on icon "button" at bounding box center [109, 421] width 9 height 9
